Goal: Manage account settings

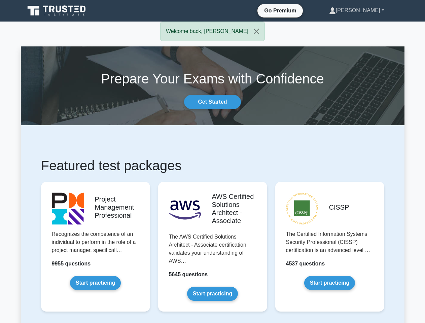
click at [370, 10] on link "Chris" at bounding box center [356, 10] width 87 height 13
